Goal: Transaction & Acquisition: Purchase product/service

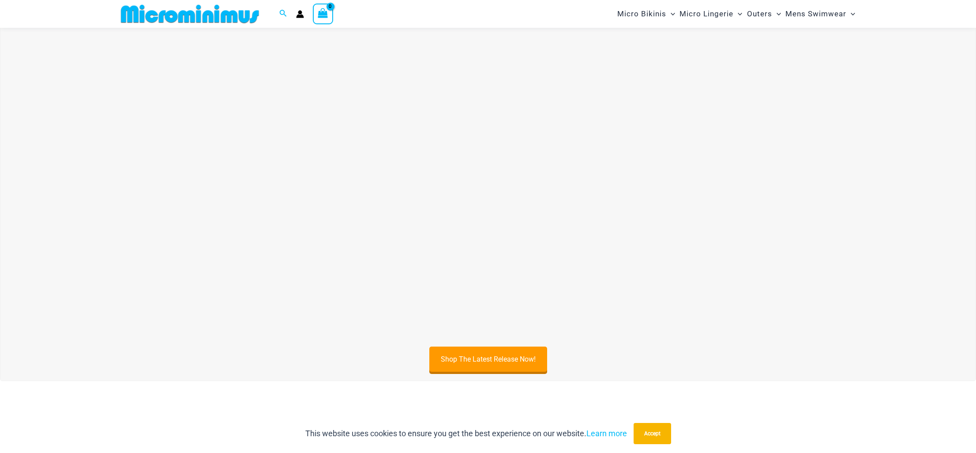
scroll to position [42, 0]
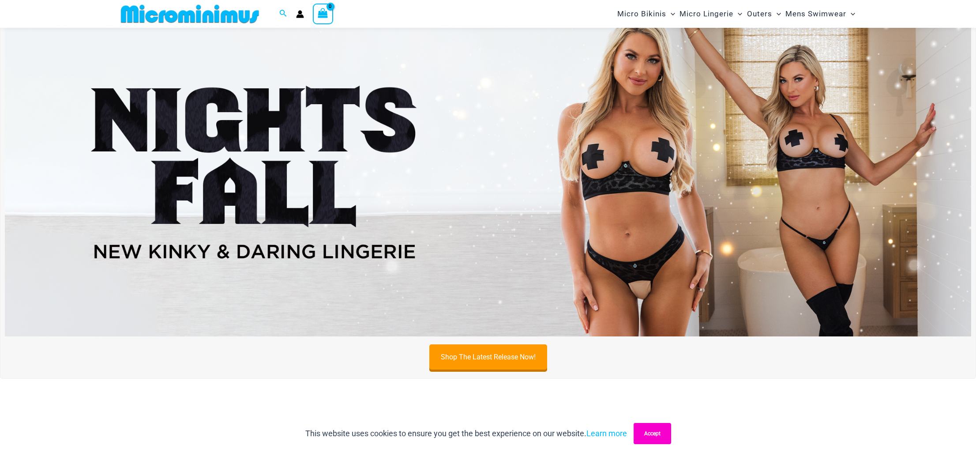
click at [650, 440] on button "Accept" at bounding box center [653, 433] width 38 height 21
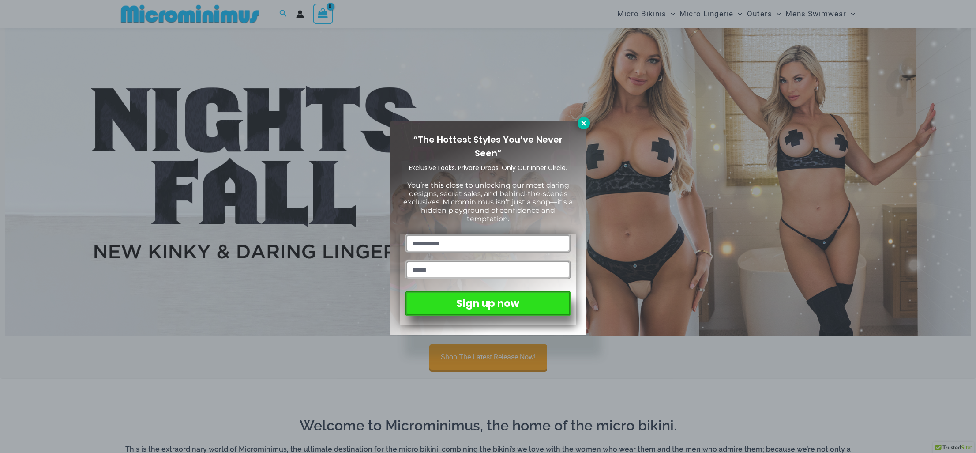
click at [582, 125] on icon at bounding box center [584, 123] width 8 height 8
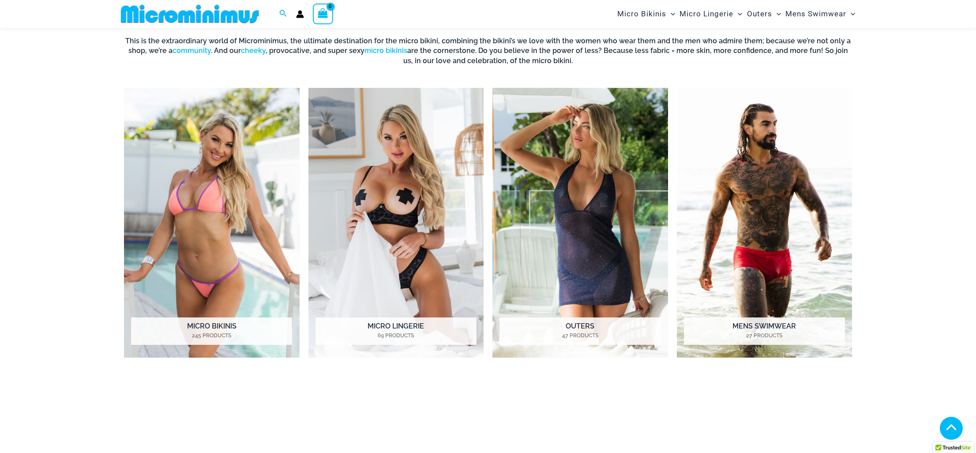
scroll to position [462, 0]
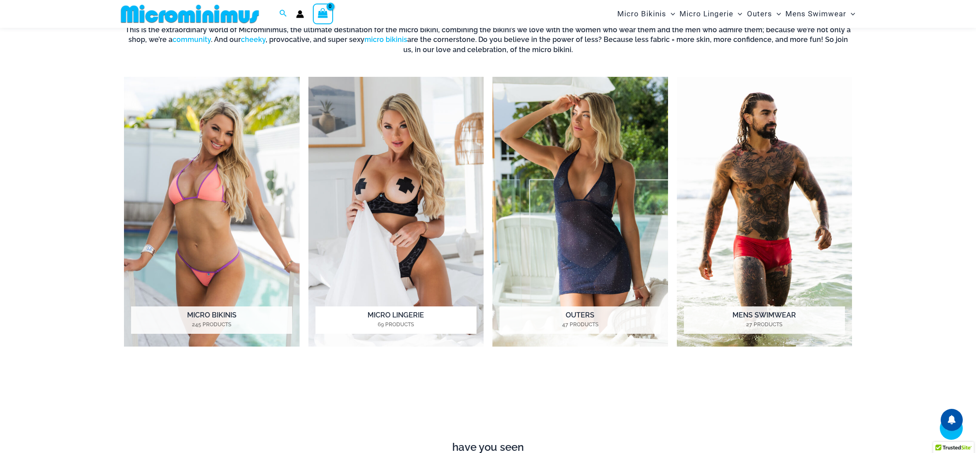
click at [388, 175] on img "Visit product category Micro Lingerie" at bounding box center [397, 212] width 176 height 270
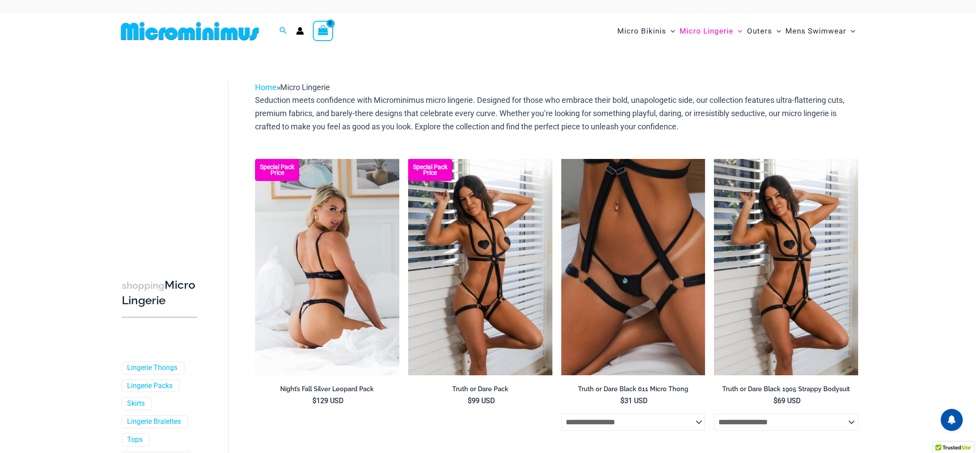
click at [361, 213] on img at bounding box center [327, 267] width 144 height 216
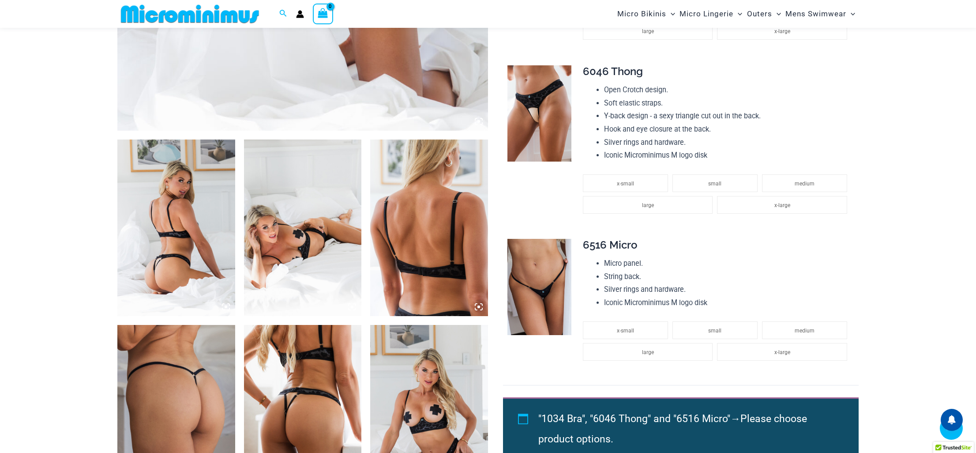
scroll to position [532, 0]
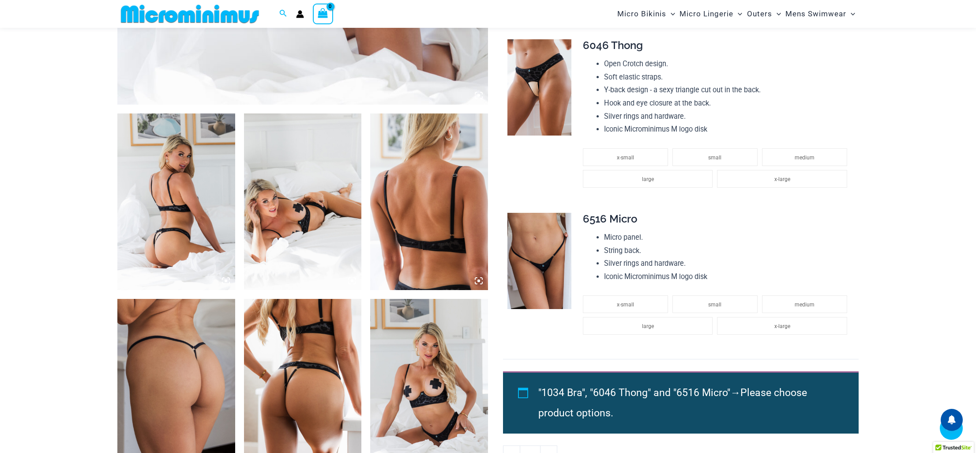
click at [202, 210] on img at bounding box center [176, 201] width 118 height 177
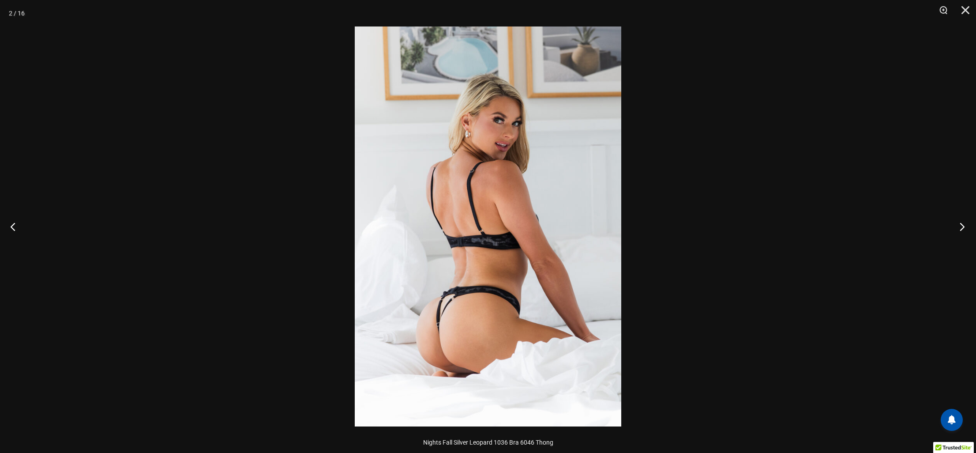
click at [961, 227] on button "Next" at bounding box center [959, 226] width 33 height 44
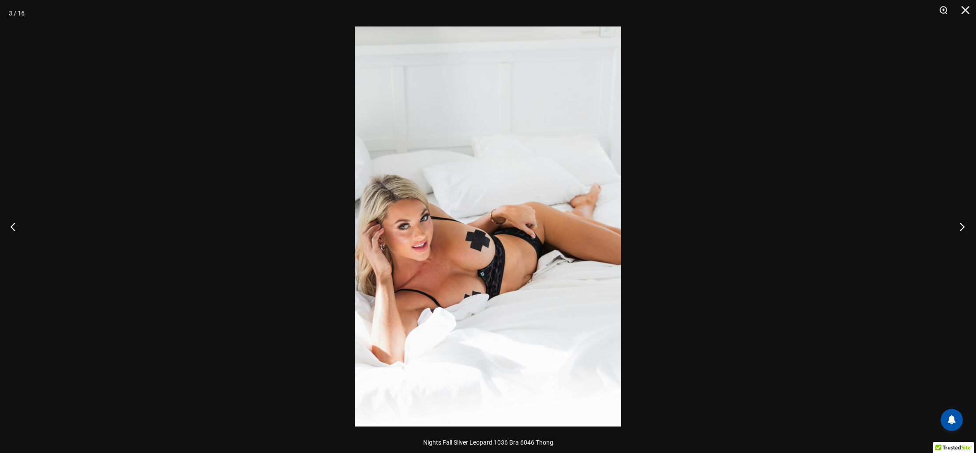
click at [961, 227] on button "Next" at bounding box center [959, 226] width 33 height 44
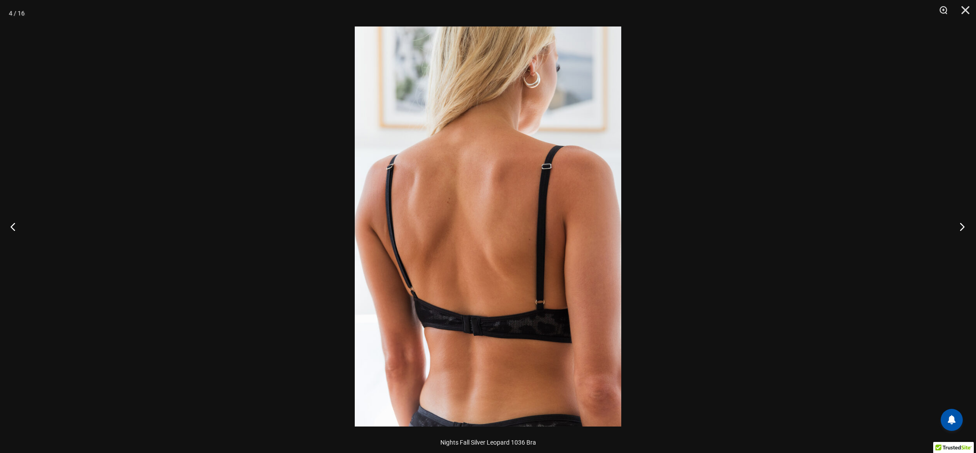
click at [961, 227] on button "Next" at bounding box center [959, 226] width 33 height 44
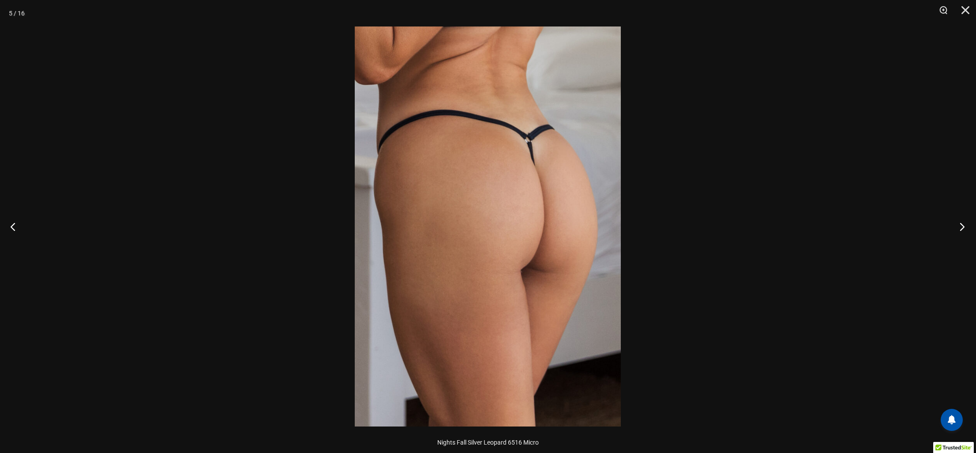
click at [961, 227] on button "Next" at bounding box center [959, 226] width 33 height 44
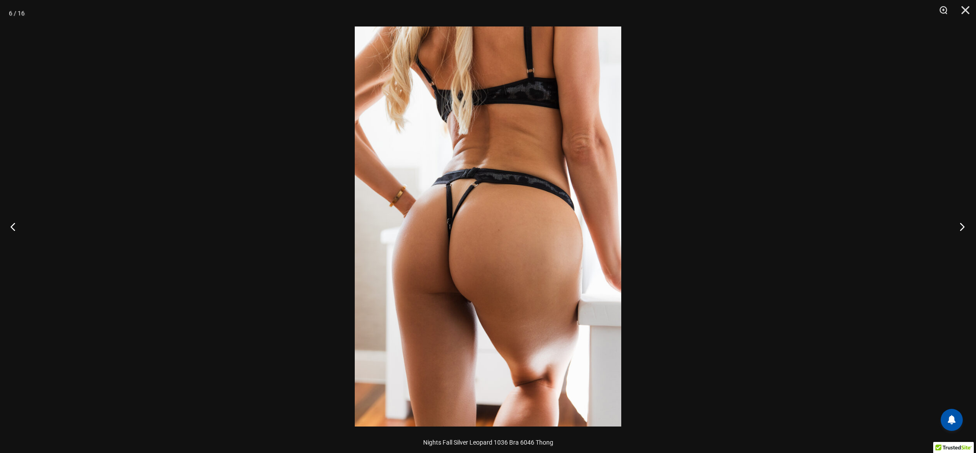
click at [961, 227] on button "Next" at bounding box center [959, 226] width 33 height 44
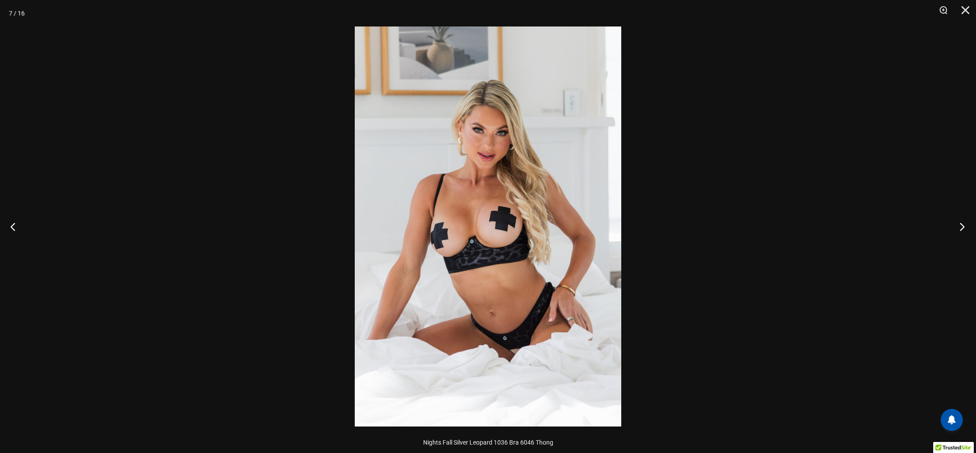
click at [961, 227] on button "Next" at bounding box center [959, 226] width 33 height 44
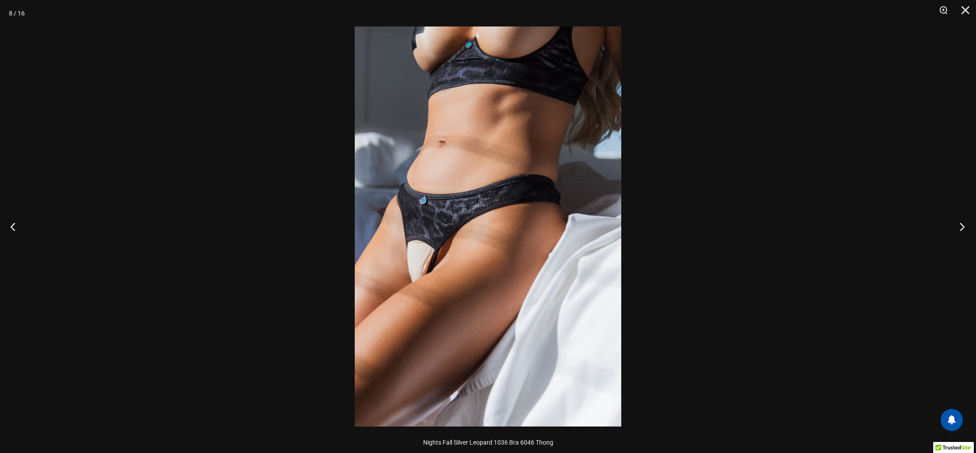
click at [961, 227] on button "Next" at bounding box center [959, 226] width 33 height 44
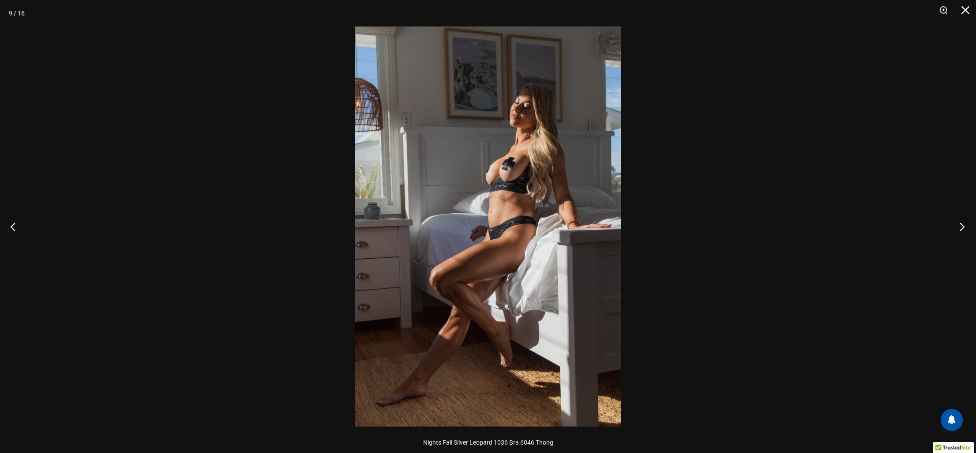
click at [961, 227] on button "Next" at bounding box center [959, 226] width 33 height 44
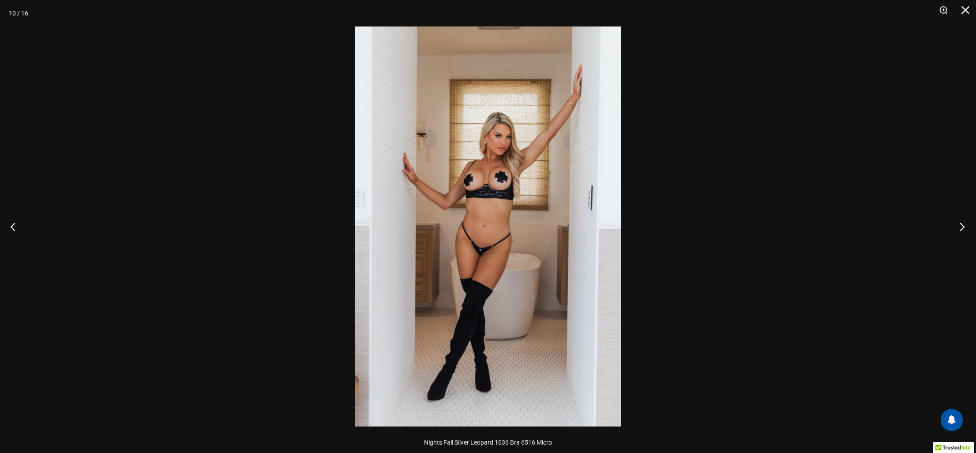
click at [961, 227] on button "Next" at bounding box center [959, 226] width 33 height 44
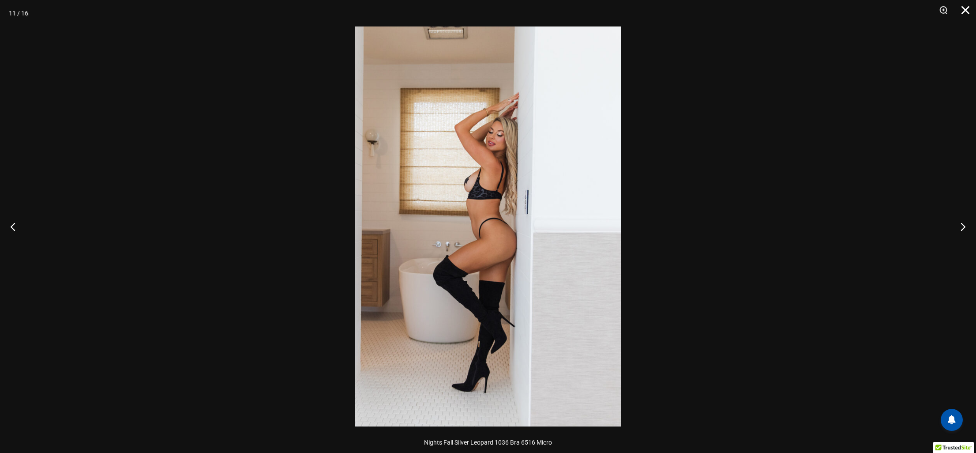
click at [967, 11] on button "Close" at bounding box center [963, 13] width 22 height 26
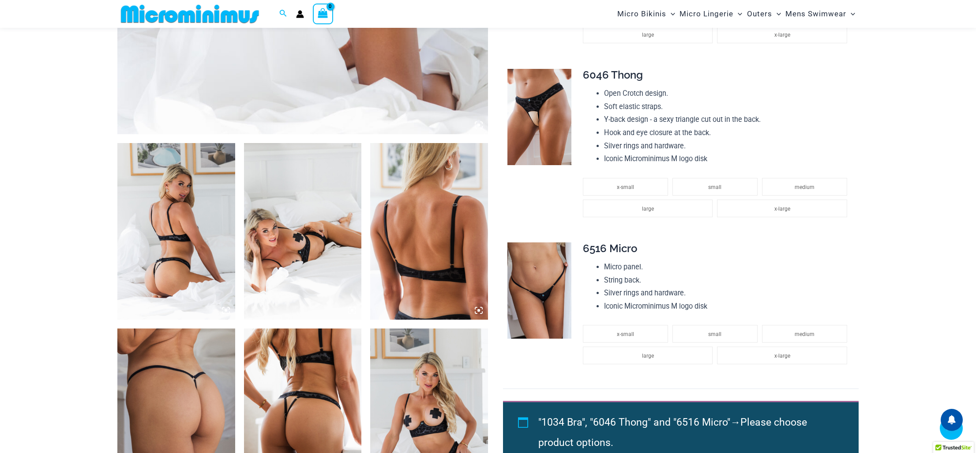
scroll to position [501, 0]
